Goal: Find specific fact: Find specific fact

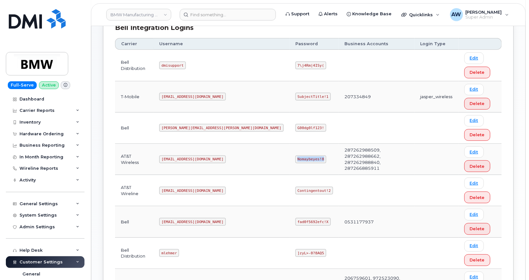
scroll to position [200, 0]
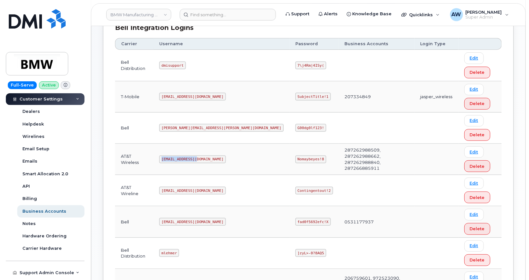
drag, startPoint x: 167, startPoint y: 159, endPoint x: 202, endPoint y: 163, distance: 35.4
click at [202, 163] on td "[EMAIL_ADDRESS][DOMAIN_NAME]" at bounding box center [221, 159] width 136 height 31
copy code "[EMAIL_ADDRESS][DOMAIN_NAME]"
drag, startPoint x: 228, startPoint y: 159, endPoint x: 257, endPoint y: 164, distance: 29.9
click at [290, 164] on td "Nomaybeyes!8" at bounding box center [314, 159] width 49 height 31
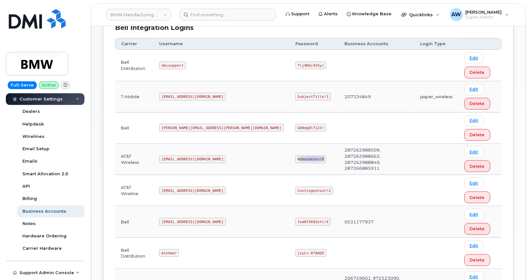
drag, startPoint x: 257, startPoint y: 164, endPoint x: 241, endPoint y: 162, distance: 16.4
click at [296, 162] on code "Nomaybeyes!8" at bounding box center [311, 159] width 31 height 8
click at [296, 160] on code "Nomaybeyes!8" at bounding box center [311, 159] width 31 height 8
drag, startPoint x: 226, startPoint y: 159, endPoint x: 251, endPoint y: 158, distance: 25.4
click at [296, 158] on code "Nomaybeyes!8" at bounding box center [311, 159] width 31 height 8
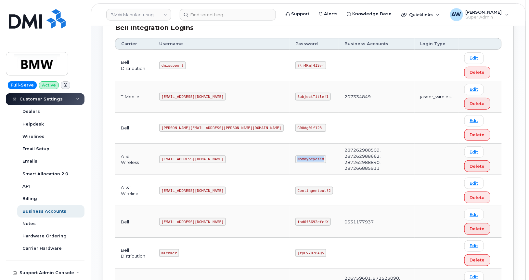
copy code "Nomaybeyes!8"
